Goal: Information Seeking & Learning: Check status

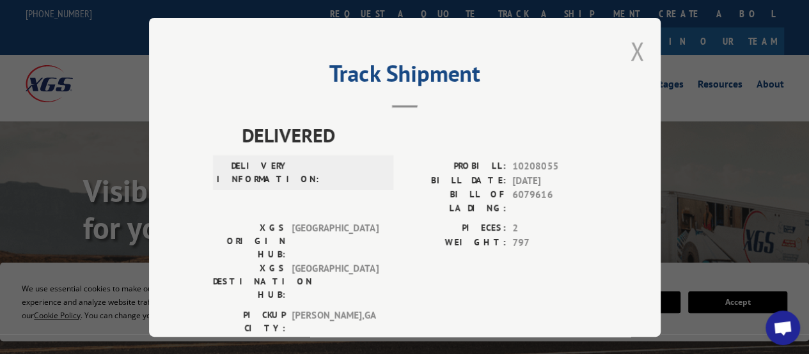
click at [635, 57] on button "Close modal" at bounding box center [638, 51] width 14 height 34
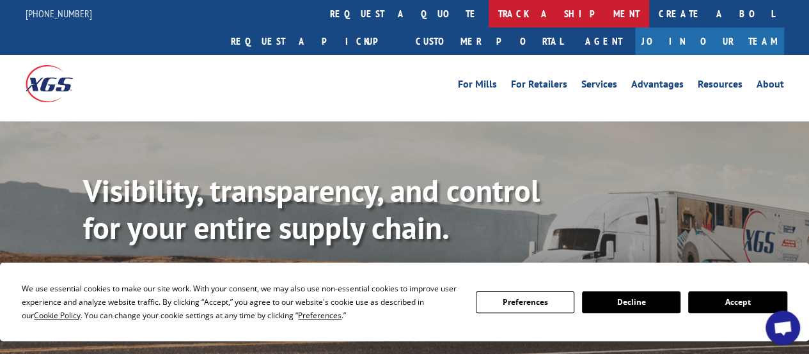
click at [489, 1] on link "track a shipment" at bounding box center [569, 14] width 161 height 28
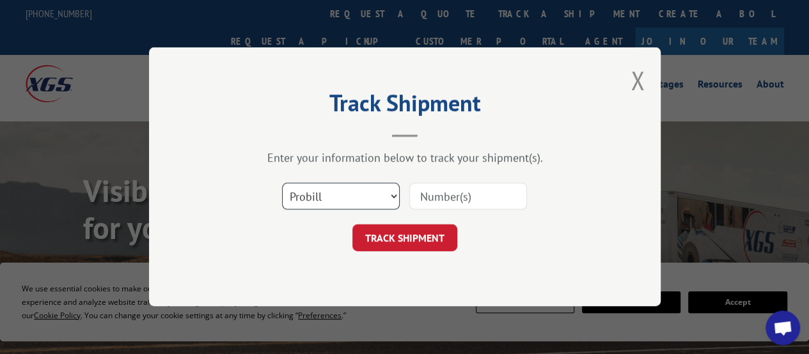
click at [355, 202] on select "Select category... Probill BOL PO" at bounding box center [341, 197] width 118 height 27
select select "po"
click at [282, 184] on select "Select category... Probill BOL PO" at bounding box center [341, 197] width 118 height 27
click at [431, 208] on input at bounding box center [468, 197] width 118 height 27
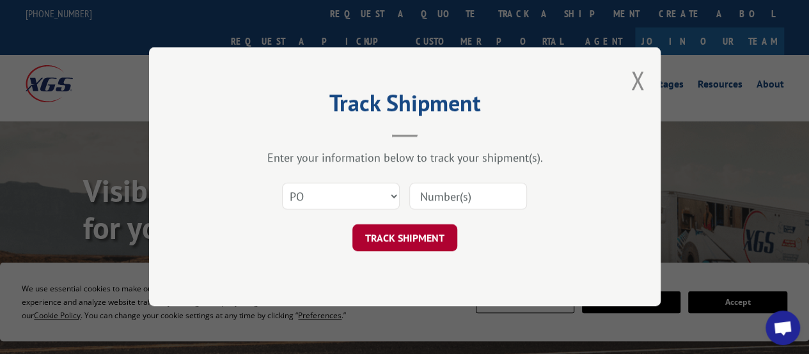
paste input "11510987"
type input "11510987"
click at [401, 241] on button "TRACK SHIPMENT" at bounding box center [405, 238] width 105 height 27
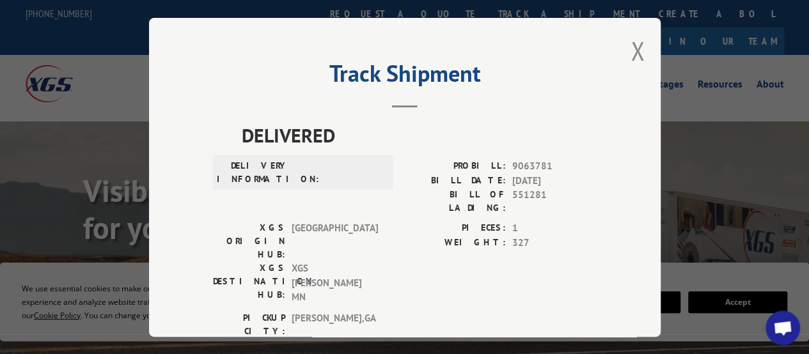
drag, startPoint x: 151, startPoint y: 100, endPoint x: 157, endPoint y: 98, distance: 6.9
click at [151, 100] on div "Track Shipment DELIVERED DELIVERY INFORMATION: PROBILL: 9063781 BILL DATE: [DAT…" at bounding box center [405, 177] width 512 height 319
click at [646, 35] on div "Track Shipment DELIVERED DELIVERY INFORMATION: PROBILL: 9063781 BILL DATE: [DAT…" at bounding box center [405, 177] width 512 height 319
drag, startPoint x: 636, startPoint y: 46, endPoint x: 630, endPoint y: 49, distance: 6.9
click at [636, 46] on button "Close modal" at bounding box center [638, 51] width 14 height 34
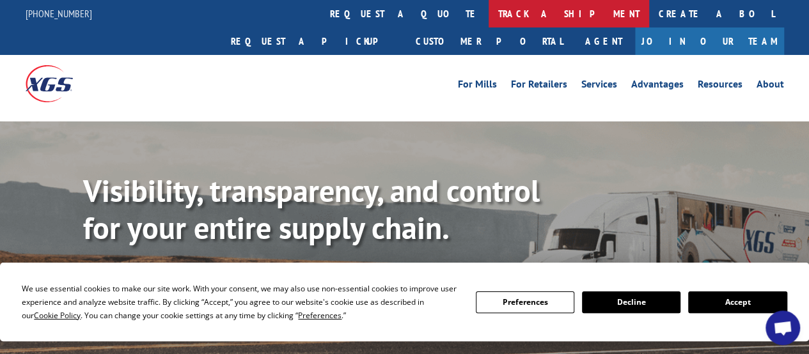
click at [489, 8] on link "track a shipment" at bounding box center [569, 14] width 161 height 28
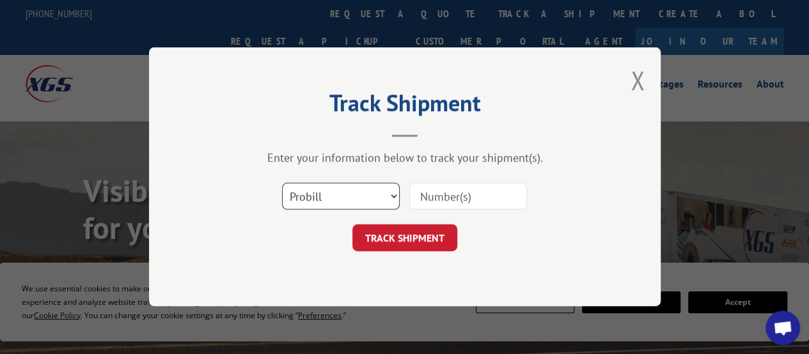
drag, startPoint x: 342, startPoint y: 187, endPoint x: 338, endPoint y: 209, distance: 22.0
click at [342, 187] on select "Select category... Probill BOL PO" at bounding box center [341, 197] width 118 height 27
select select "po"
click at [282, 184] on select "Select category... Probill BOL PO" at bounding box center [341, 197] width 118 height 27
paste input "31507321"
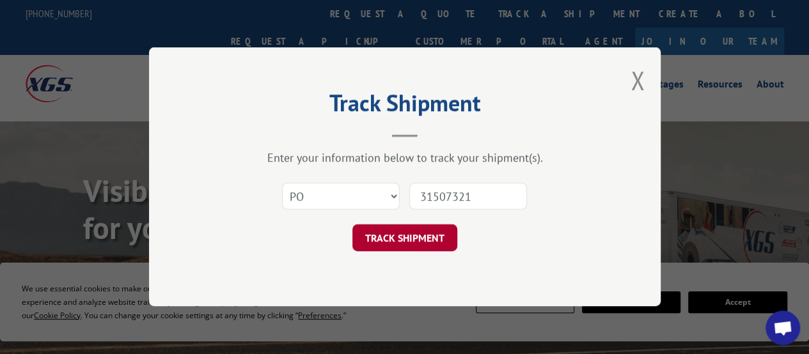
type input "31507321"
click at [413, 238] on button "TRACK SHIPMENT" at bounding box center [405, 238] width 105 height 27
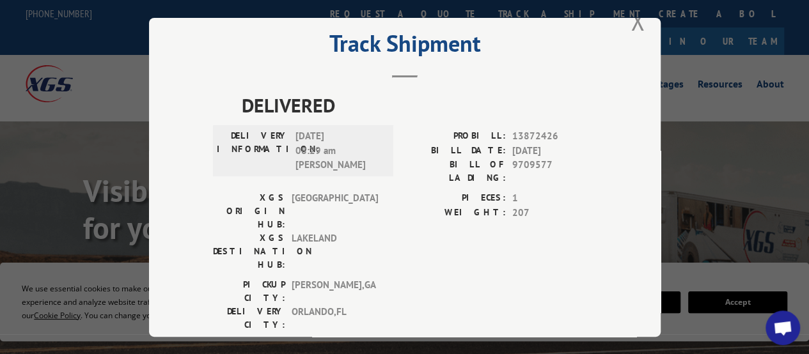
scroll to position [38, 0]
